Goal: Transaction & Acquisition: Download file/media

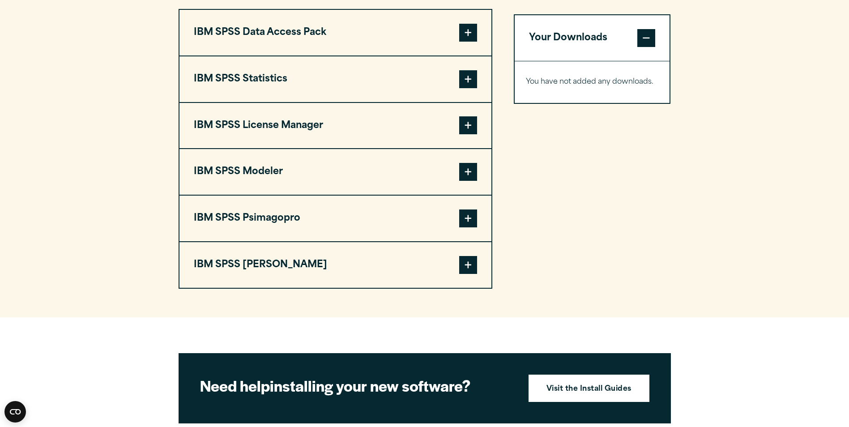
scroll to position [671, 0]
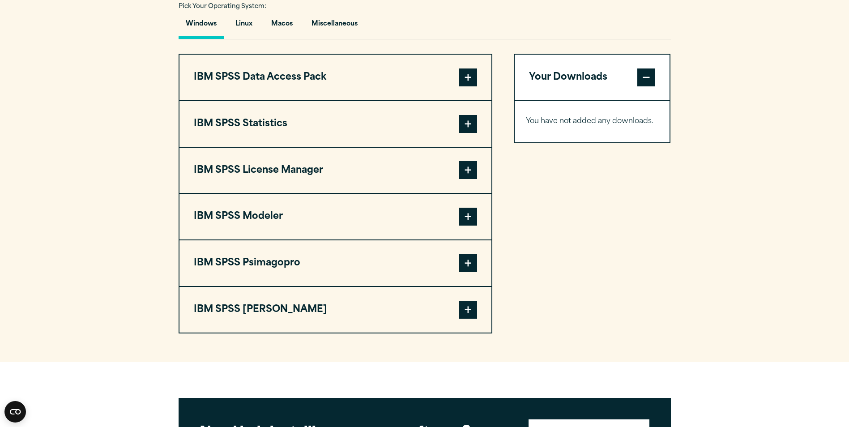
click at [276, 124] on button "IBM SPSS Statistics" at bounding box center [335, 124] width 312 height 46
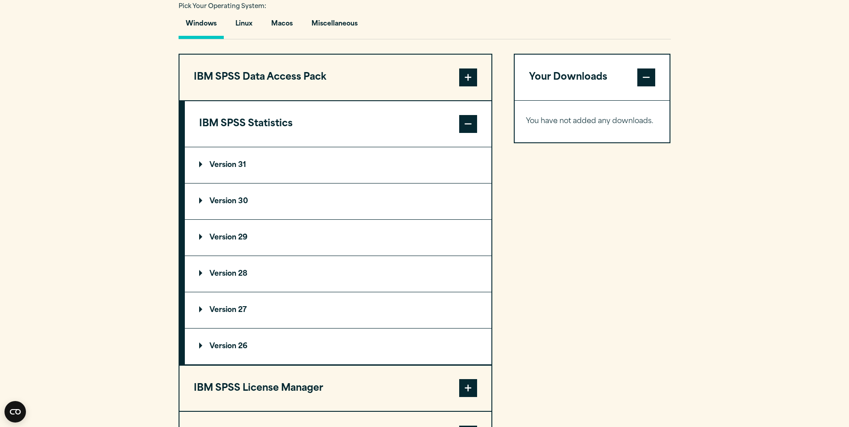
click at [280, 165] on summary "Version 31" at bounding box center [338, 165] width 307 height 36
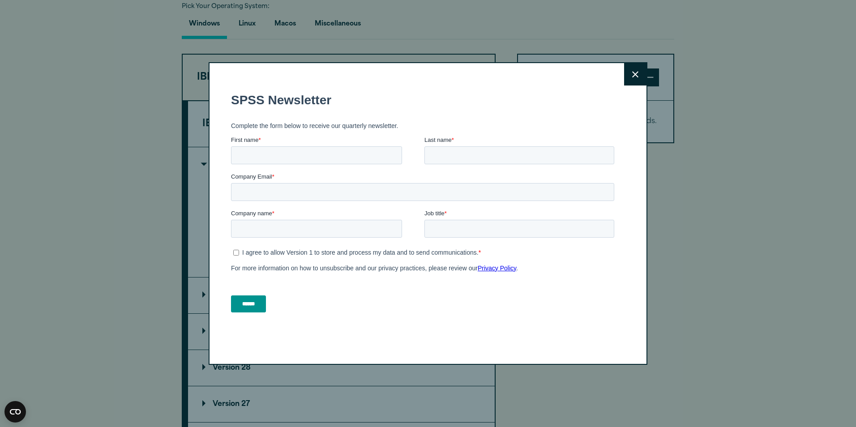
click at [634, 78] on button "Close" at bounding box center [635, 74] width 22 height 22
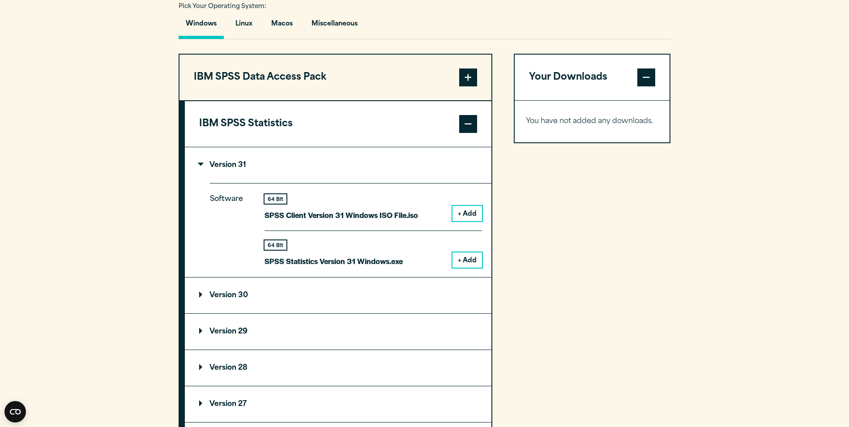
click at [463, 219] on button "+ Add" at bounding box center [468, 213] width 30 height 15
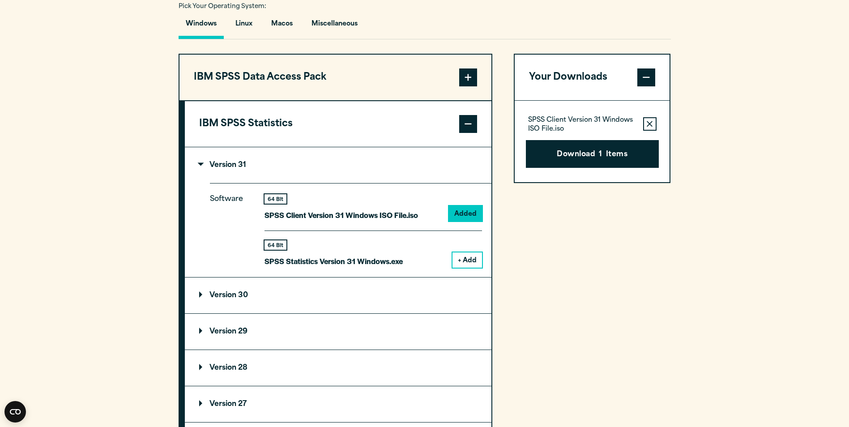
click at [468, 252] on div "64 Bit SPSS Statistics Version 31 Windows.exe + Add" at bounding box center [374, 249] width 218 height 37
click at [470, 256] on button "+ Add" at bounding box center [468, 259] width 30 height 15
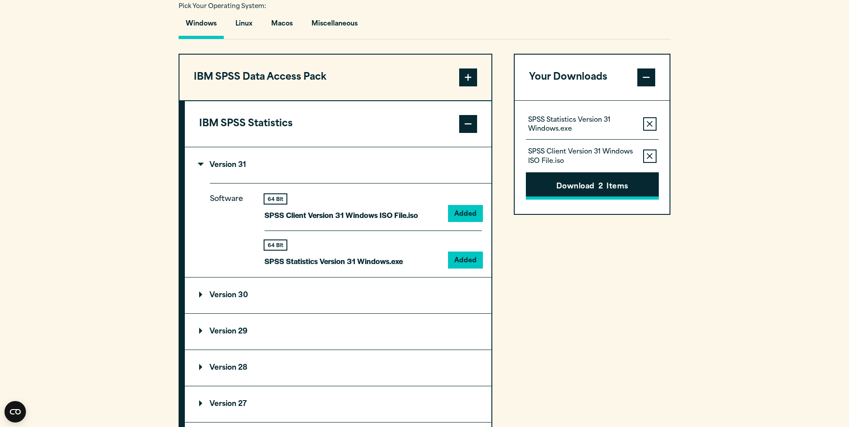
click at [576, 191] on button "Download 2 Items" at bounding box center [592, 186] width 133 height 28
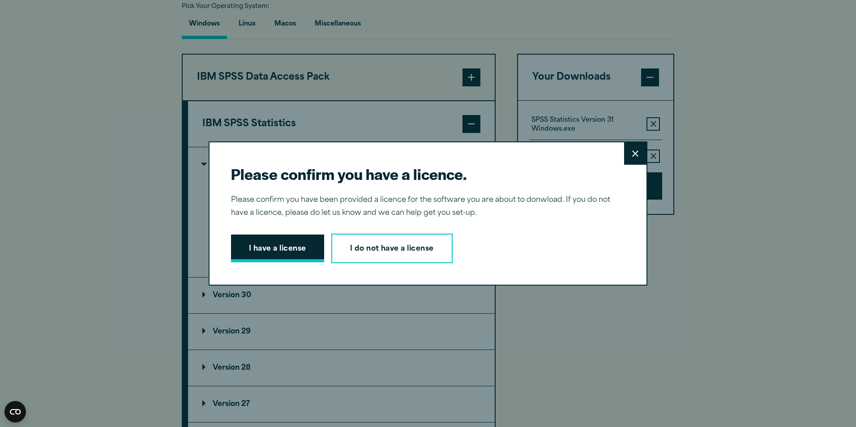
click at [296, 254] on button "I have a license" at bounding box center [277, 249] width 93 height 28
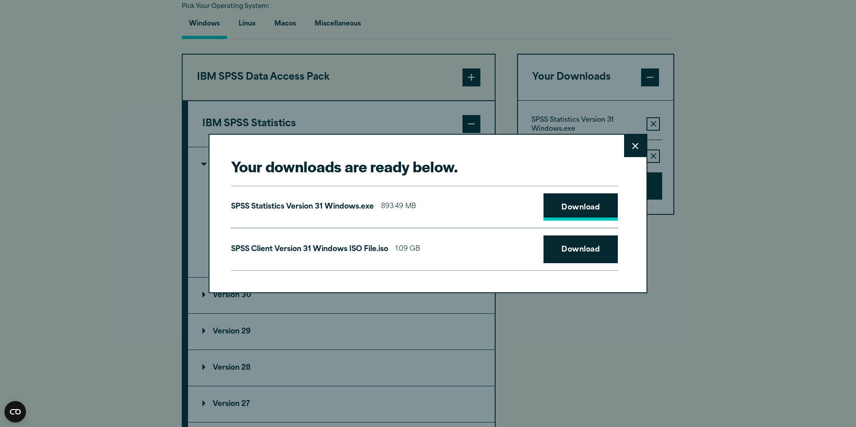
click at [556, 203] on link "Download" at bounding box center [580, 207] width 74 height 28
click at [562, 255] on link "Download" at bounding box center [580, 249] width 74 height 28
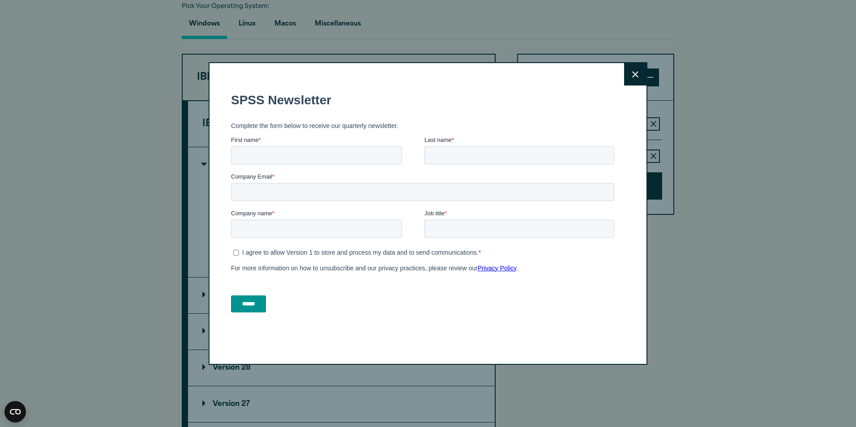
click at [636, 76] on button "Close" at bounding box center [635, 74] width 22 height 22
